Goal: Information Seeking & Learning: Understand process/instructions

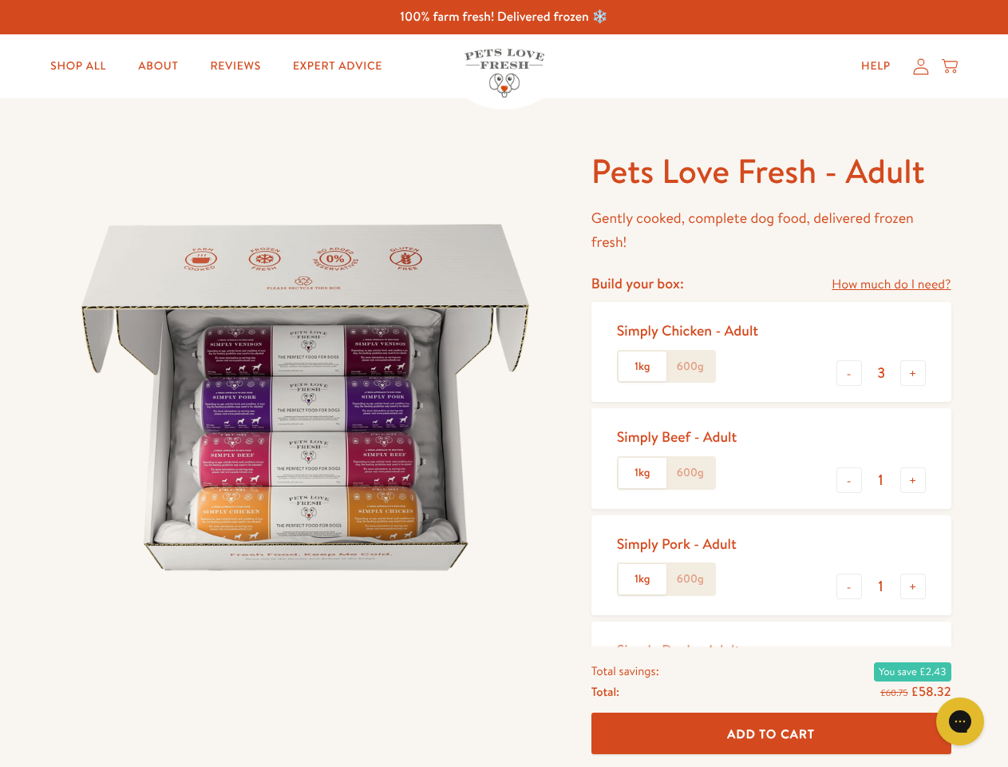
click at [504, 383] on img at bounding box center [305, 397] width 496 height 496
click at [891, 284] on link "How much do I need?" at bounding box center [891, 285] width 119 height 22
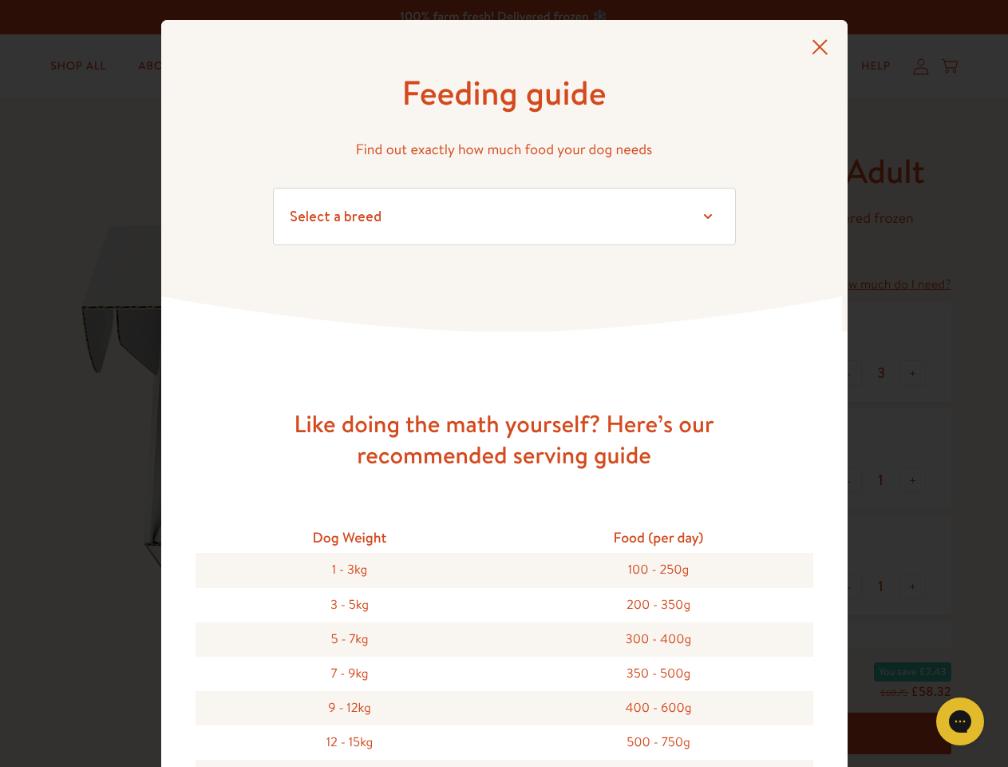
click at [850, 373] on div "Feeding guide Find out exactly how much food your dog needs Select a breed Affe…" at bounding box center [504, 383] width 1008 height 767
click at [913, 373] on button "+" at bounding box center [914, 373] width 26 height 26
click at [850, 480] on button "-" at bounding box center [850, 480] width 26 height 26
click at [913, 480] on button "+" at bounding box center [914, 480] width 26 height 26
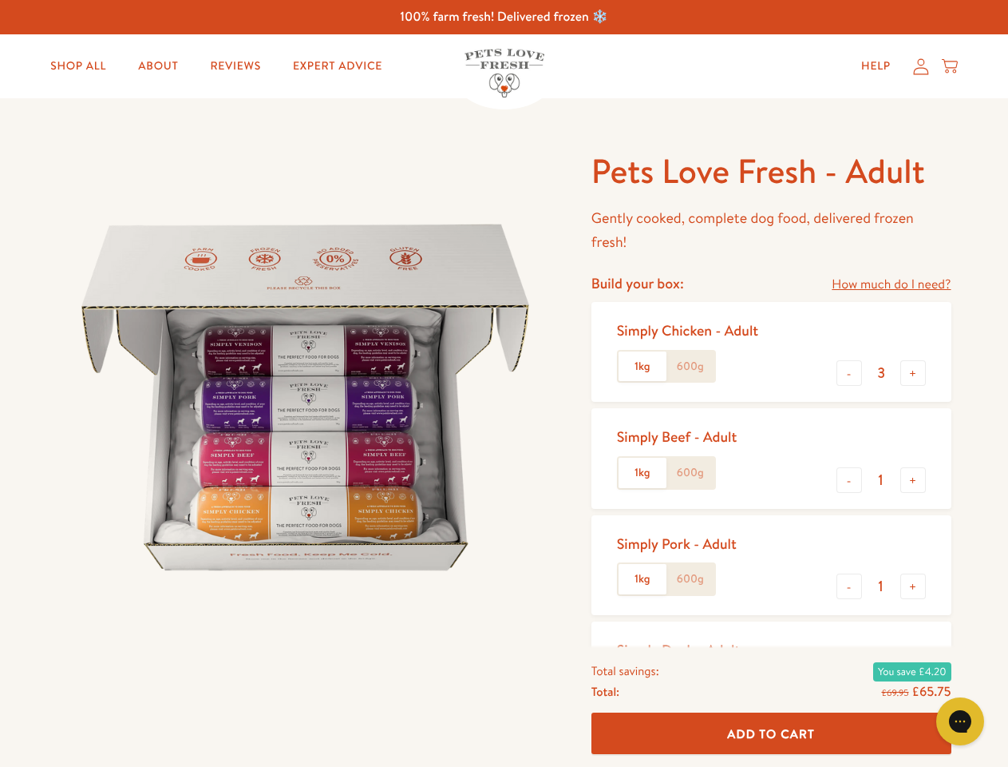
type input "4"
type input "1"
click at [850, 586] on button "-" at bounding box center [850, 586] width 26 height 26
type input "0"
